Goal: Task Accomplishment & Management: Use online tool/utility

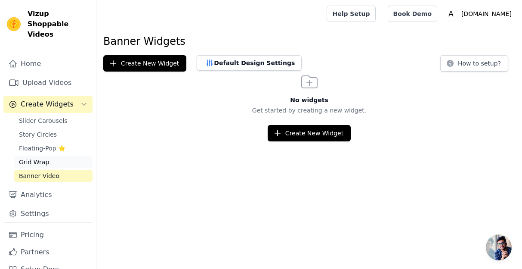
scroll to position [6, 0]
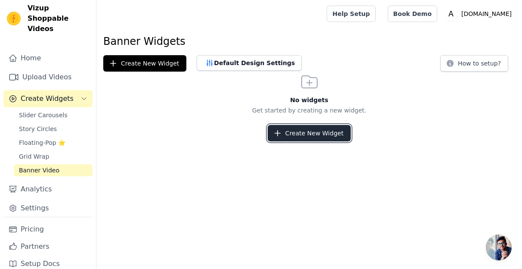
click at [283, 135] on button "Create New Widget" at bounding box center [309, 133] width 83 height 16
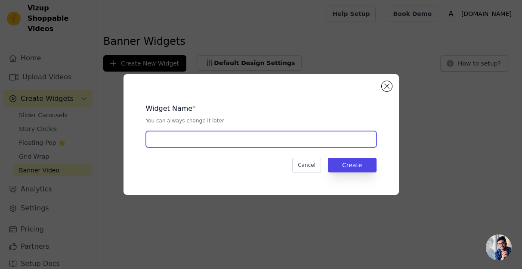
click at [279, 140] on input "text" at bounding box center [261, 139] width 231 height 16
type input "Home Page"
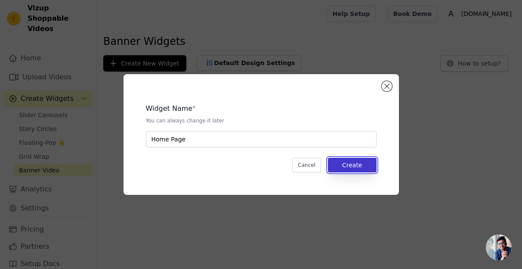
click at [372, 164] on button "Create" at bounding box center [352, 165] width 49 height 15
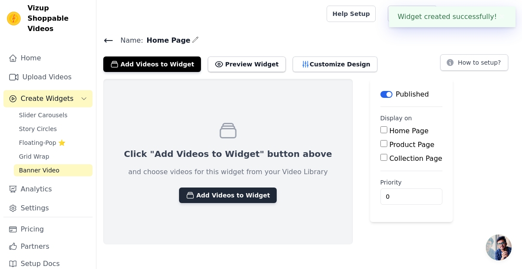
click at [232, 194] on button "Add Videos to Widget" at bounding box center [228, 195] width 98 height 16
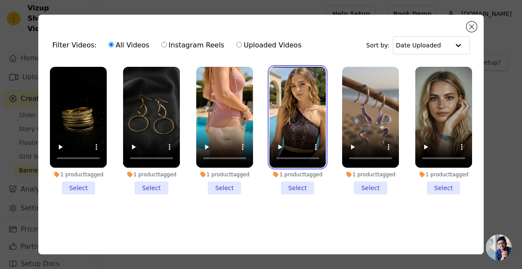
click at [301, 99] on video at bounding box center [298, 117] width 57 height 101
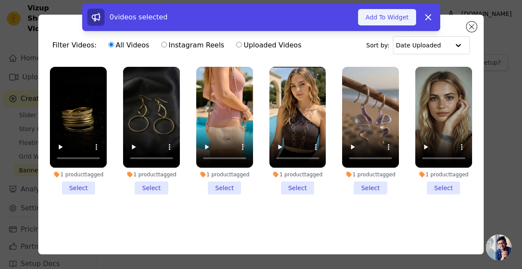
click at [384, 22] on button "Add To Widget" at bounding box center [387, 17] width 58 height 16
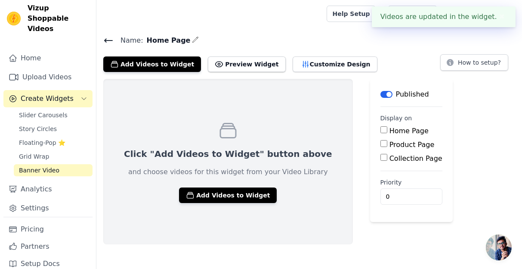
click at [381, 128] on input "Home Page" at bounding box center [384, 129] width 7 height 7
checkbox input "true"
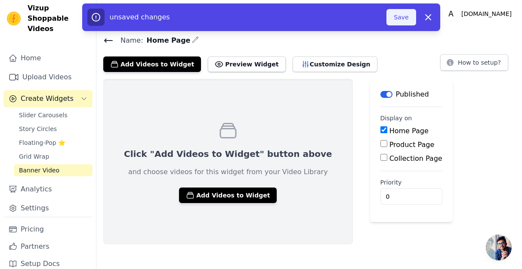
click at [404, 15] on button "Save" at bounding box center [401, 17] width 29 height 16
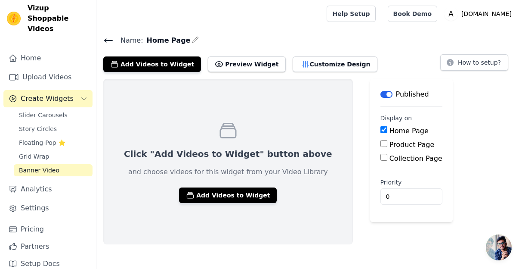
click at [109, 40] on icon at bounding box center [108, 40] width 10 height 10
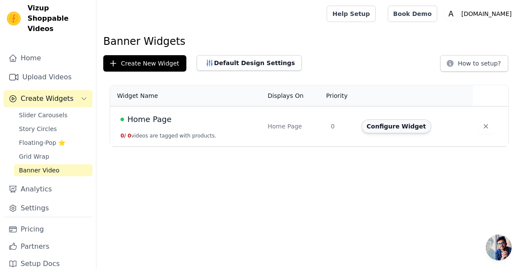
click at [393, 128] on button "Configure Widget" at bounding box center [397, 126] width 70 height 14
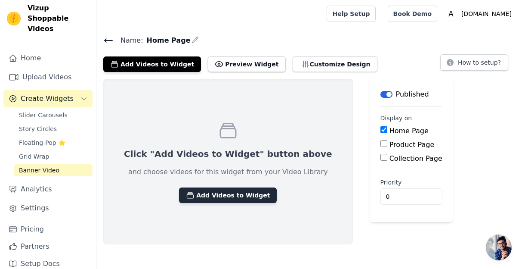
click at [233, 193] on button "Add Videos to Widget" at bounding box center [228, 195] width 98 height 16
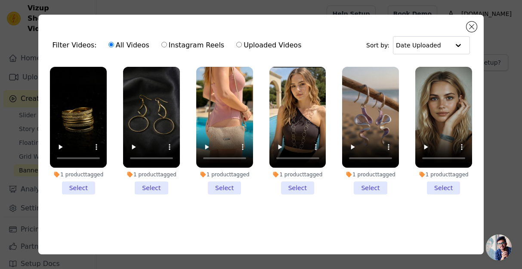
click at [292, 190] on li "1 product tagged Select" at bounding box center [298, 131] width 57 height 128
click at [0, 0] on input "1 product tagged Select" at bounding box center [0, 0] width 0 height 0
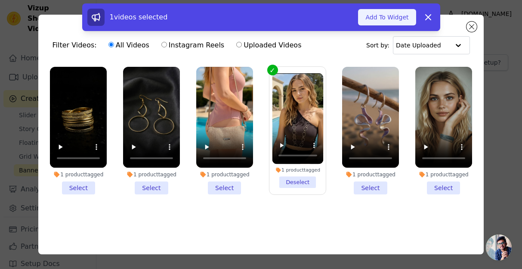
click at [400, 19] on button "Add To Widget" at bounding box center [387, 17] width 58 height 16
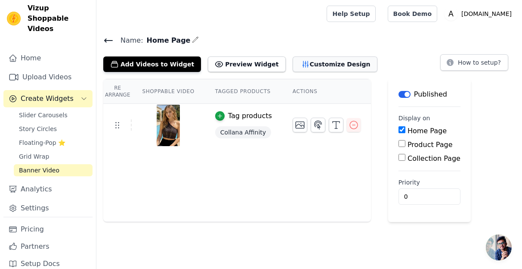
click at [323, 62] on button "Customize Design" at bounding box center [335, 64] width 85 height 16
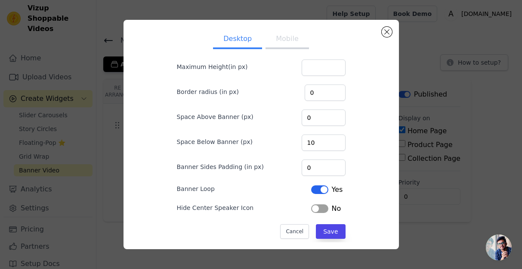
scroll to position [40, 0]
click at [386, 33] on button "Close modal" at bounding box center [387, 32] width 10 height 10
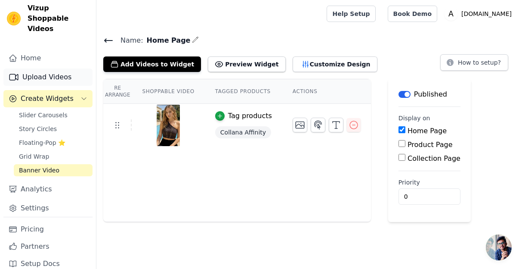
click at [59, 70] on link "Upload Videos" at bounding box center [47, 76] width 89 height 17
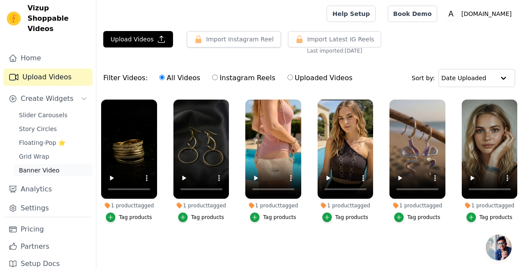
click at [57, 165] on link "Banner Video" at bounding box center [53, 170] width 79 height 12
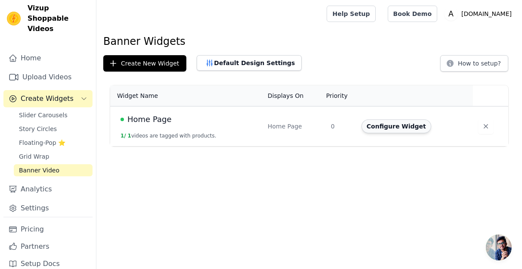
click at [389, 123] on button "Configure Widget" at bounding box center [397, 126] width 70 height 14
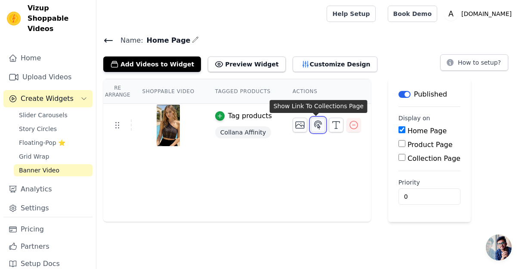
click at [315, 125] on icon "button" at bounding box center [318, 125] width 10 height 10
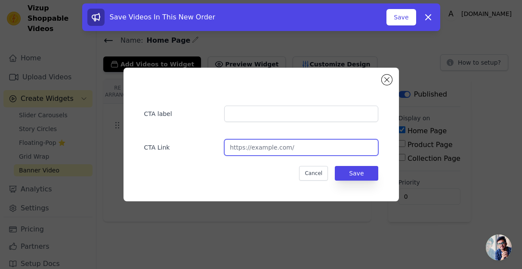
paste input "[URL][DOMAIN_NAME]"
type input "[URL][DOMAIN_NAME]"
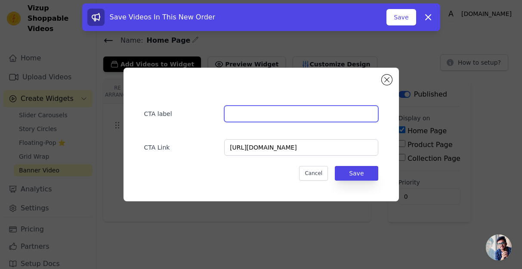
click at [276, 113] on input "text" at bounding box center [301, 114] width 154 height 16
type input "Collana Affinity"
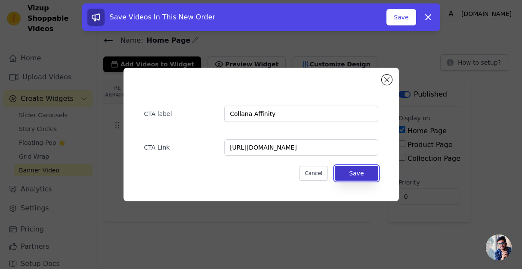
click at [370, 175] on button "Save" at bounding box center [356, 173] width 43 height 15
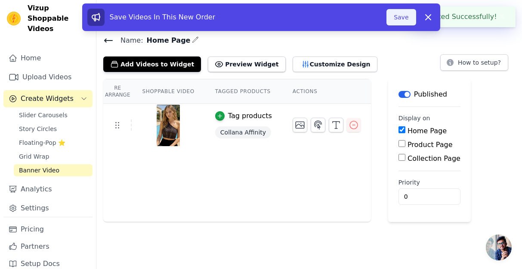
click at [405, 19] on button "Save" at bounding box center [401, 17] width 29 height 16
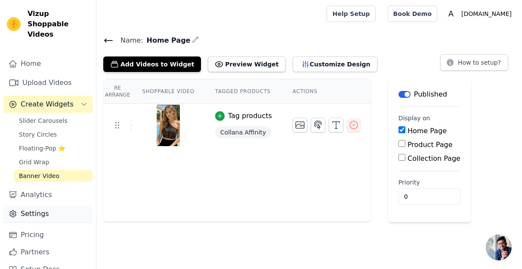
click at [53, 205] on link "Settings" at bounding box center [47, 213] width 89 height 17
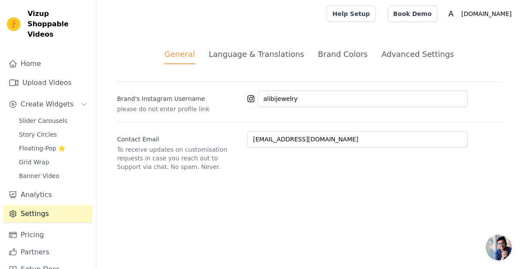
click at [271, 55] on div "Language & Translations" at bounding box center [257, 54] width 96 height 12
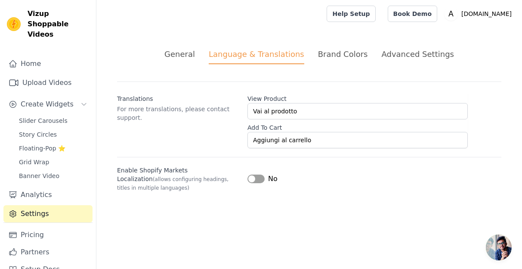
click at [342, 57] on div "Brand Colors" at bounding box center [343, 54] width 50 height 12
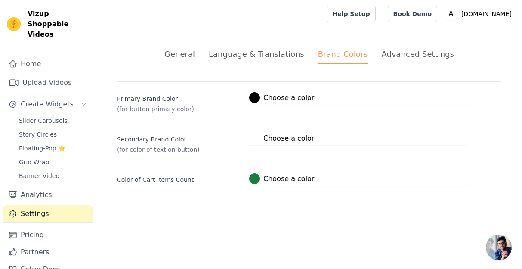
click at [404, 54] on div "Advanced Settings" at bounding box center [418, 54] width 72 height 12
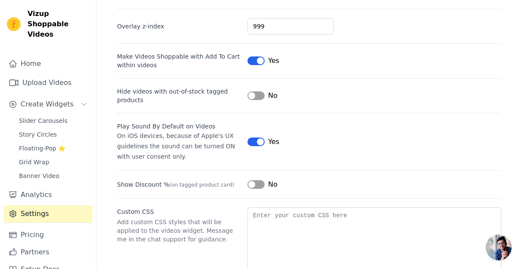
scroll to position [73, 0]
click at [259, 96] on button "Label" at bounding box center [256, 94] width 17 height 9
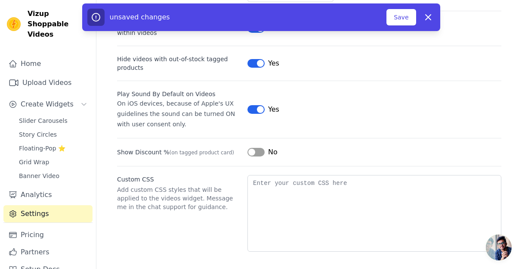
scroll to position [108, 0]
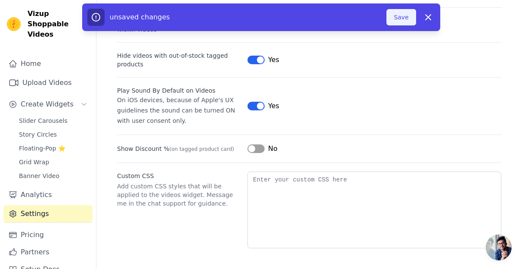
click at [403, 21] on button "Save" at bounding box center [401, 17] width 29 height 16
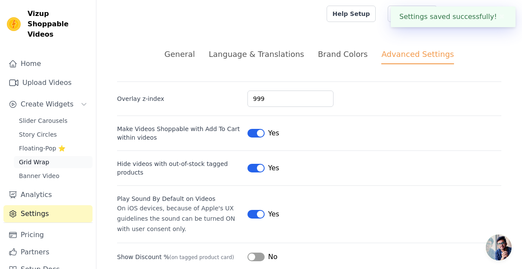
click at [54, 156] on link "Grid Wrap" at bounding box center [53, 162] width 79 height 12
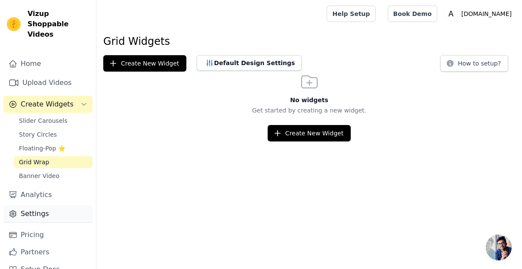
click at [64, 205] on link "Settings" at bounding box center [47, 213] width 89 height 17
